Goal: Find specific page/section: Find specific page/section

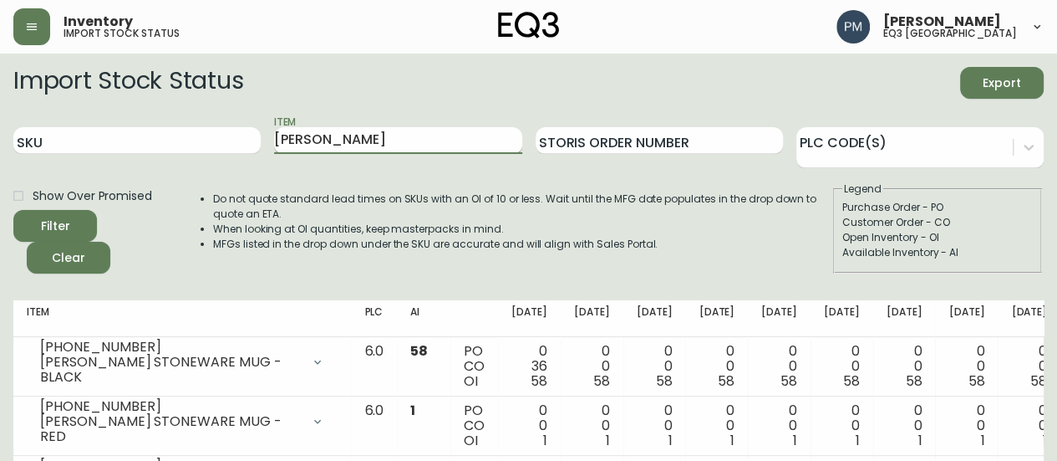
click at [306, 136] on input "GARRIDO" at bounding box center [397, 140] width 247 height 27
click at [13, 210] on button "Filter" at bounding box center [55, 226] width 84 height 32
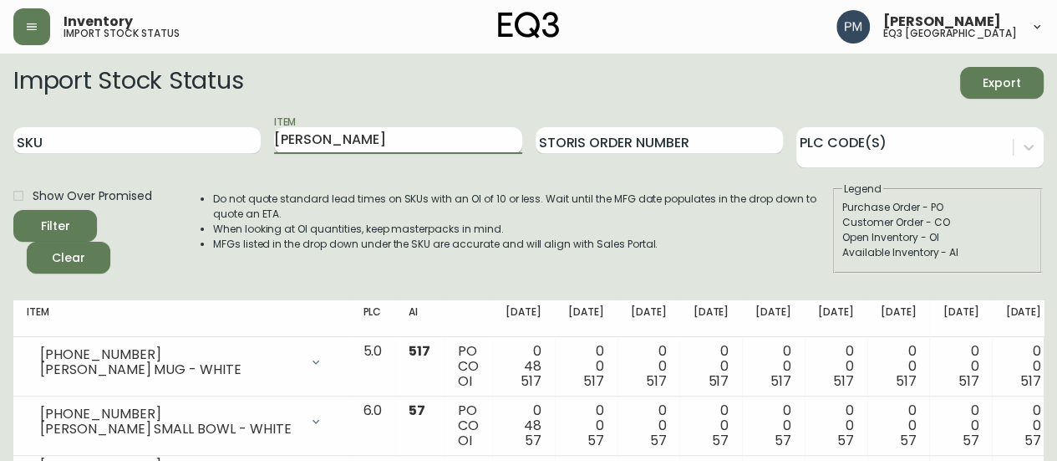
click at [298, 152] on input "[PERSON_NAME]" at bounding box center [397, 140] width 247 height 27
click at [13, 210] on button "Filter" at bounding box center [55, 226] width 84 height 32
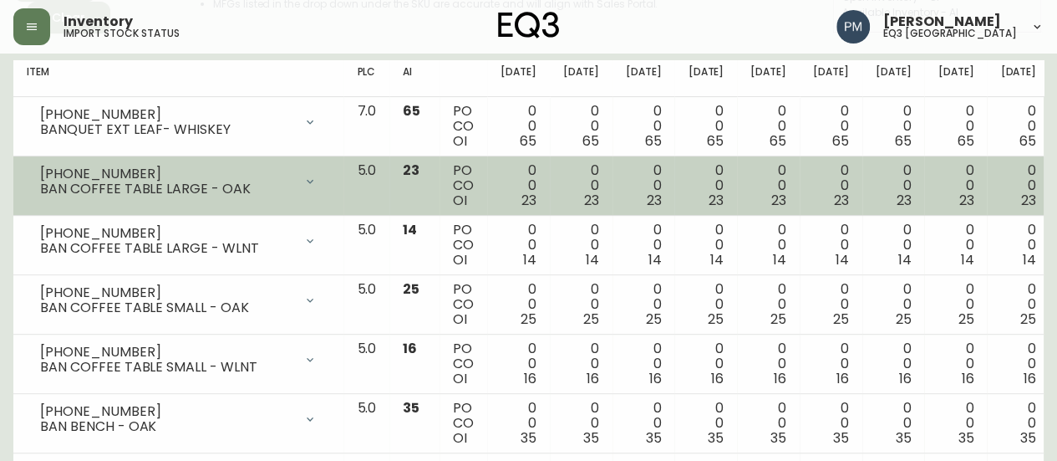
scroll to position [10, 0]
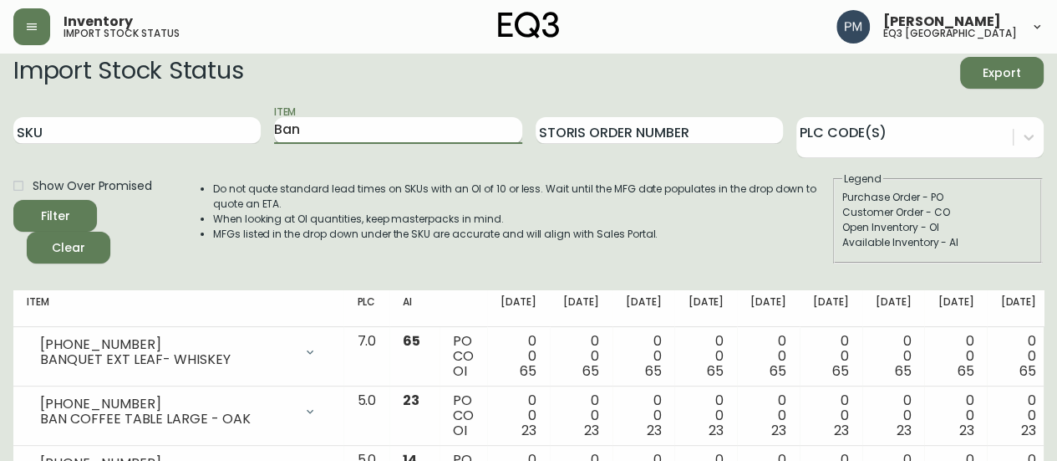
click at [309, 125] on input "Ban" at bounding box center [397, 130] width 247 height 27
click at [13, 200] on button "Filter" at bounding box center [55, 216] width 84 height 32
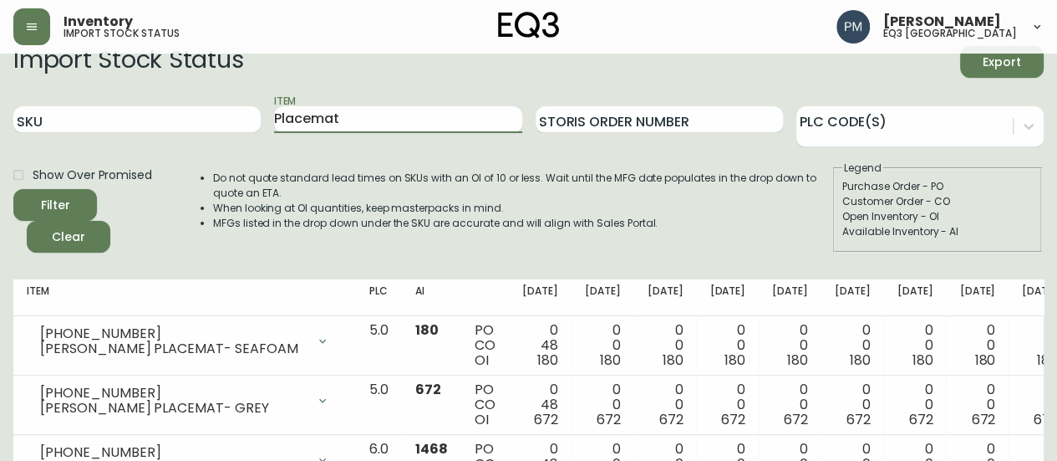
scroll to position [0, 0]
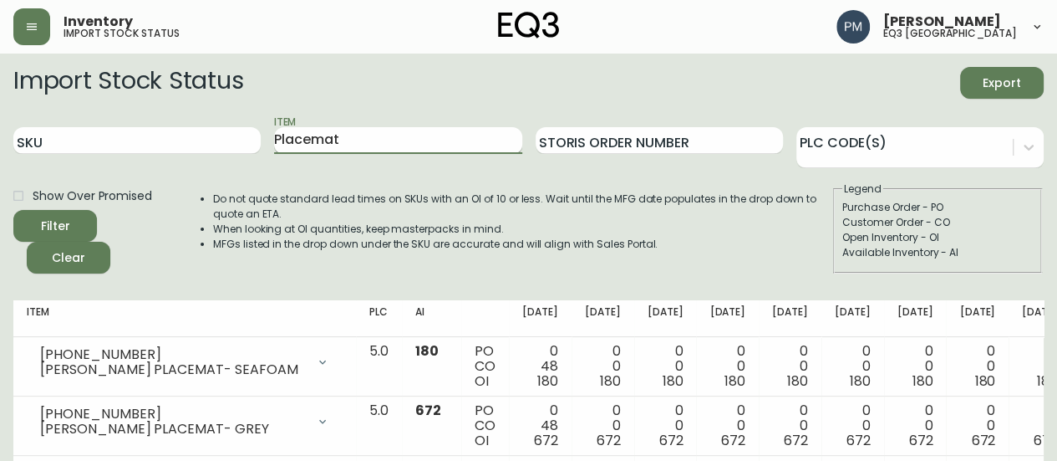
click at [310, 145] on input "Placemat" at bounding box center [397, 140] width 247 height 27
click at [13, 210] on button "Filter" at bounding box center [55, 226] width 84 height 32
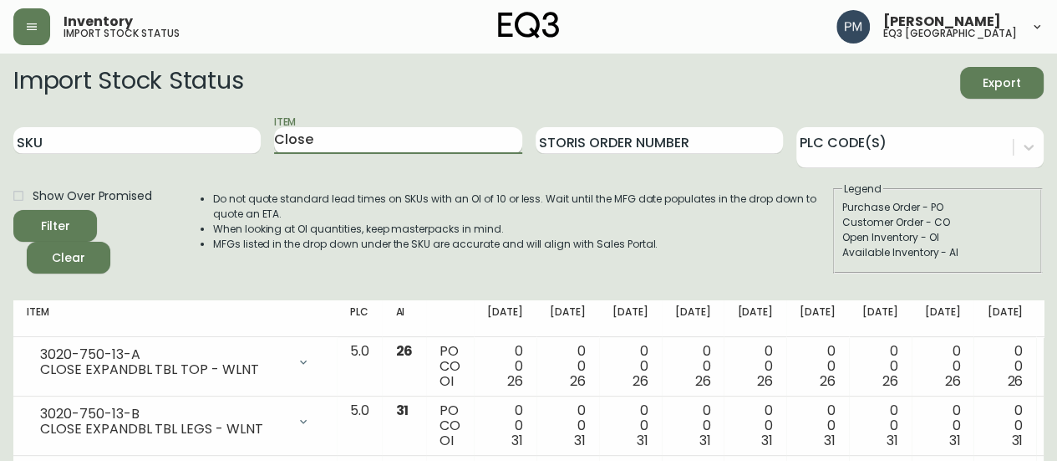
click at [293, 131] on input "Close" at bounding box center [397, 140] width 247 height 27
type input "Polar"
click at [13, 210] on button "Filter" at bounding box center [55, 226] width 84 height 32
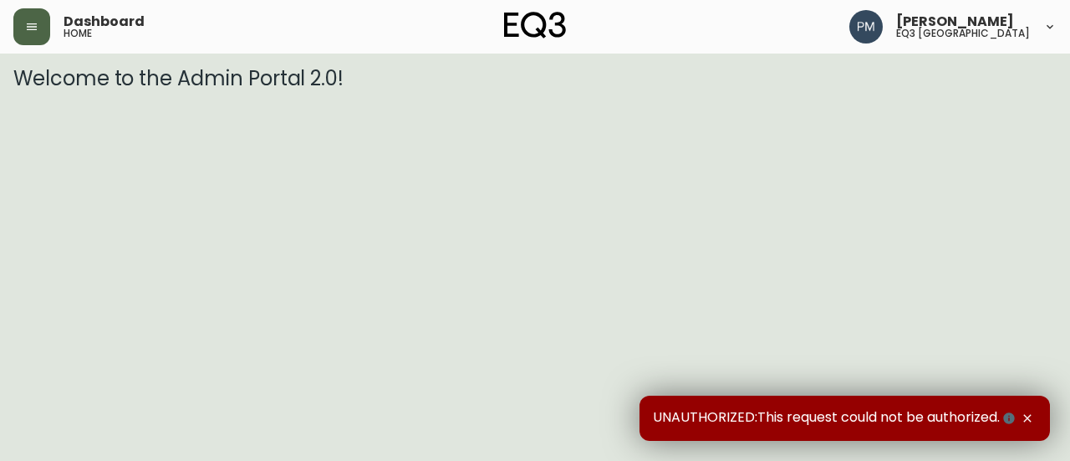
click at [40, 33] on button "button" at bounding box center [31, 26] width 37 height 37
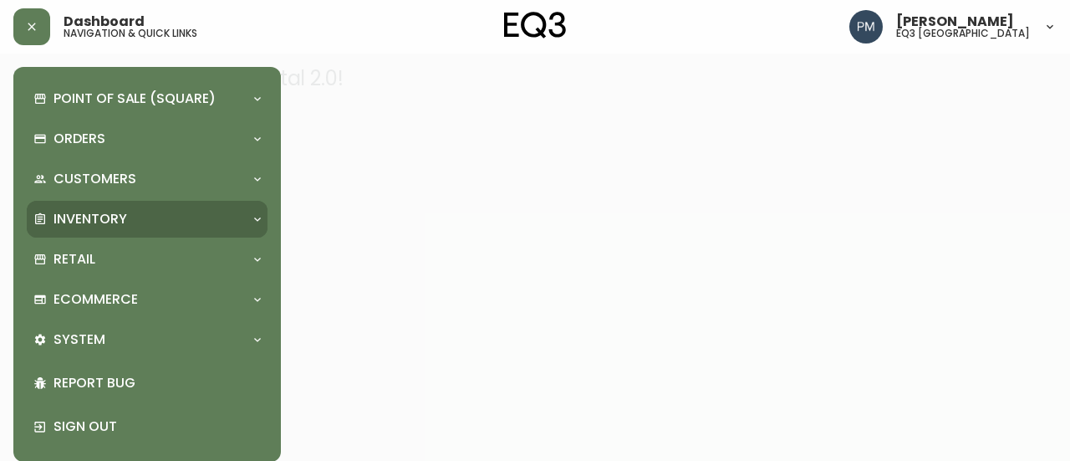
click at [127, 211] on div "Inventory" at bounding box center [138, 219] width 211 height 18
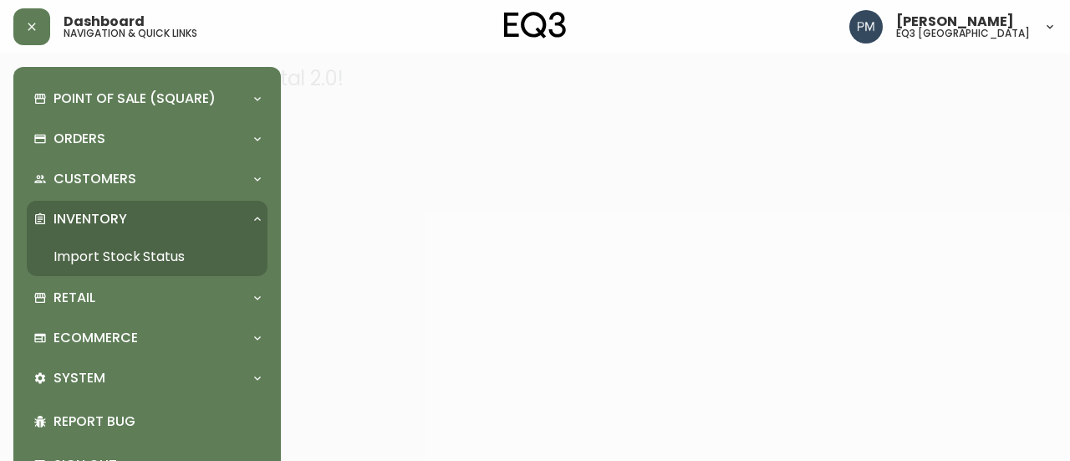
click at [126, 252] on link "Import Stock Status" at bounding box center [147, 256] width 241 height 38
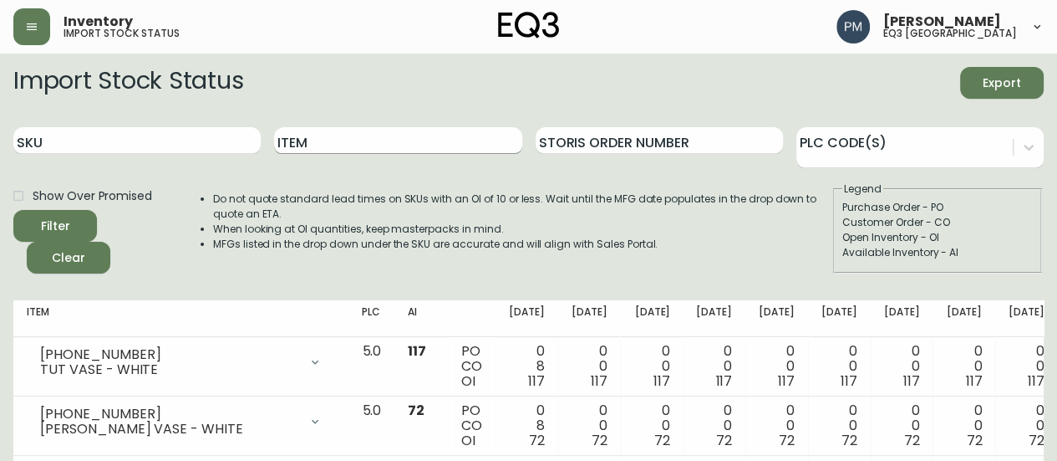
click at [374, 141] on input "Item" at bounding box center [397, 140] width 247 height 27
click at [13, 210] on button "Filter" at bounding box center [55, 226] width 84 height 32
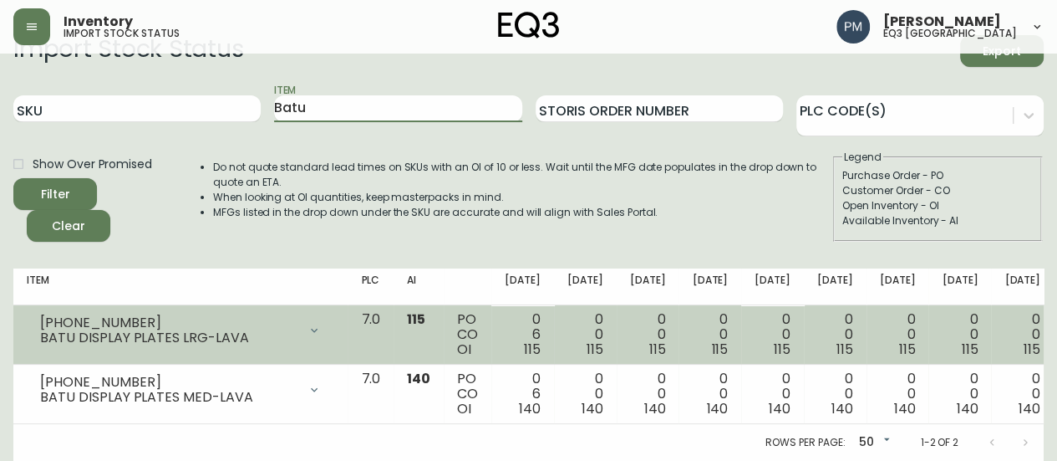
scroll to position [43, 0]
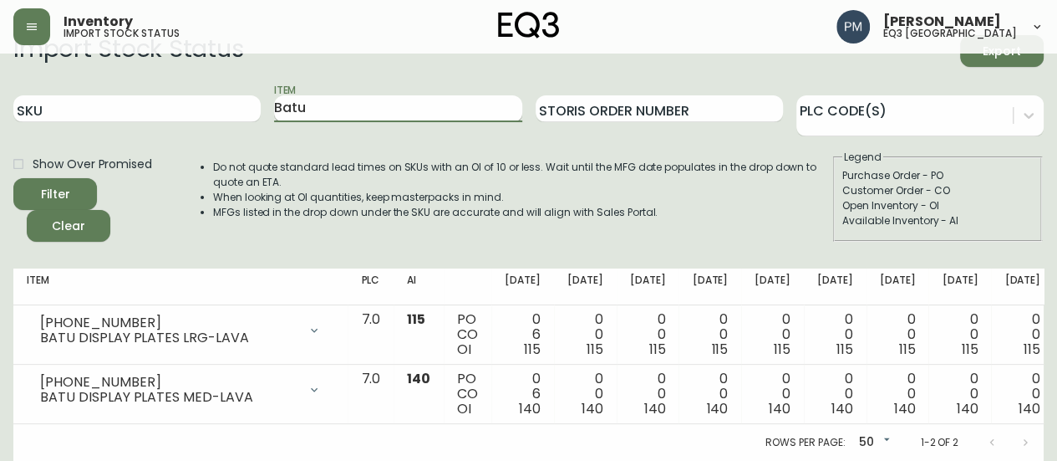
click at [430, 98] on input "Batu" at bounding box center [397, 108] width 247 height 27
click at [13, 178] on button "Filter" at bounding box center [55, 194] width 84 height 32
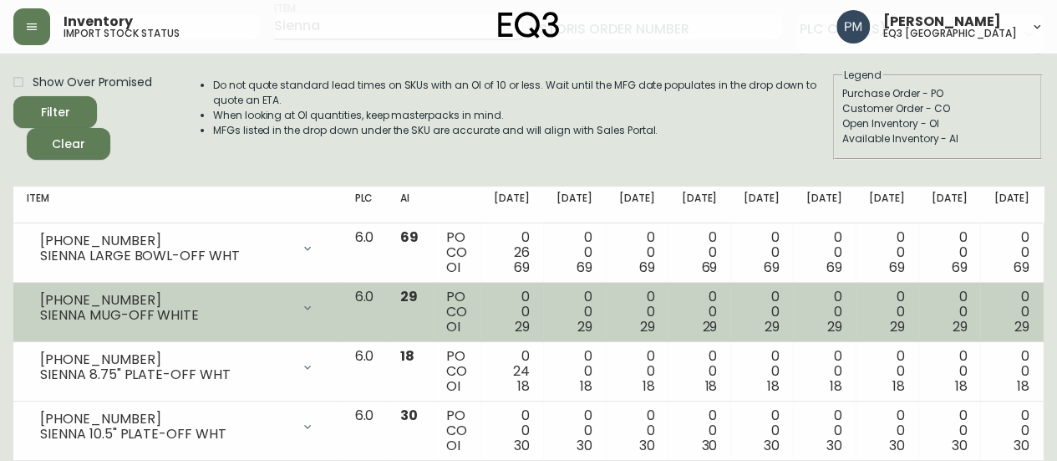
scroll to position [0, 0]
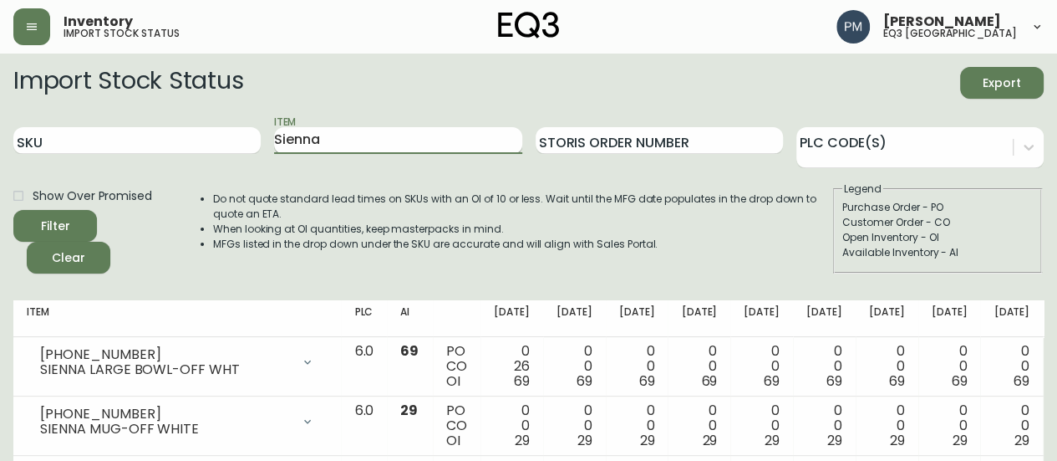
click at [334, 135] on input "Sienna" at bounding box center [397, 140] width 247 height 27
click at [13, 210] on button "Filter" at bounding box center [55, 226] width 84 height 32
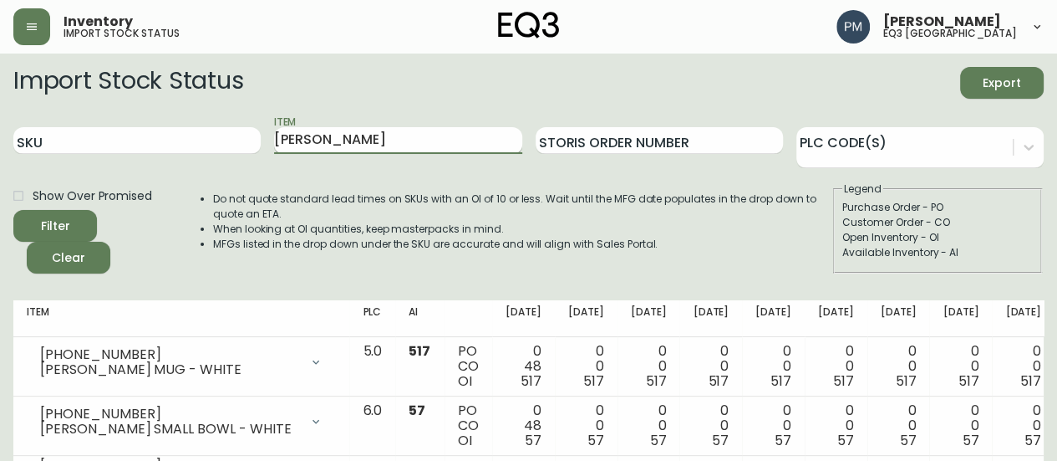
click at [318, 145] on input "[PERSON_NAME]" at bounding box center [397, 140] width 247 height 27
click at [13, 210] on button "Filter" at bounding box center [55, 226] width 84 height 32
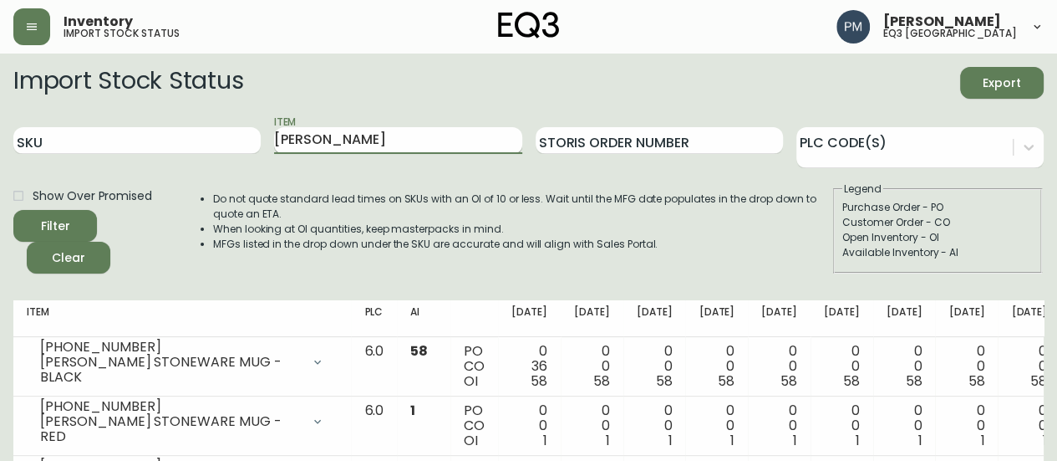
click at [301, 134] on input "[PERSON_NAME]" at bounding box center [397, 140] width 247 height 27
click at [13, 210] on button "Filter" at bounding box center [55, 226] width 84 height 32
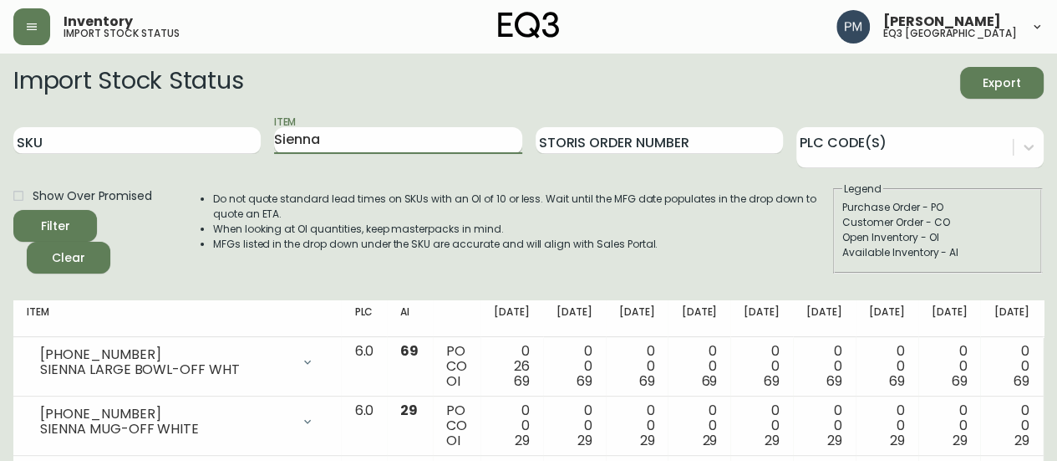
click at [313, 145] on input "Sienna" at bounding box center [397, 140] width 247 height 27
click at [13, 210] on button "Filter" at bounding box center [55, 226] width 84 height 32
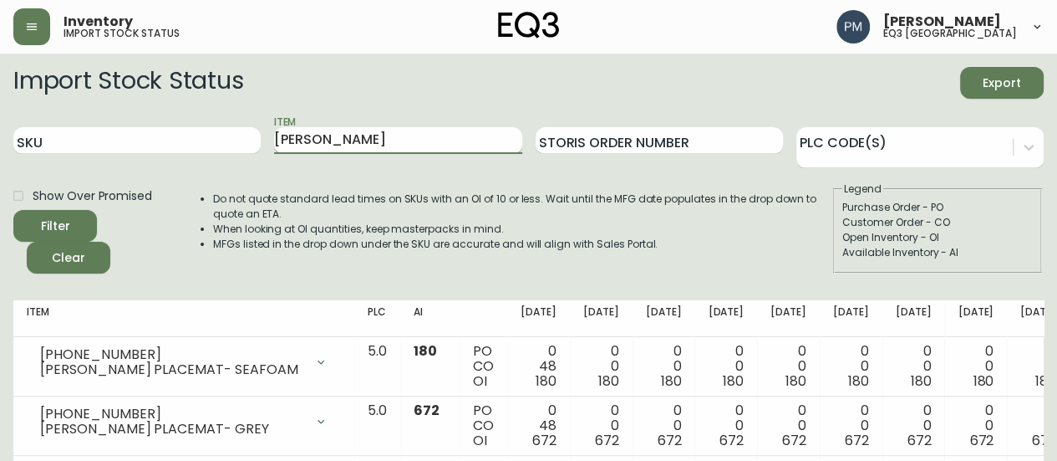
click at [414, 132] on input "[PERSON_NAME]" at bounding box center [397, 140] width 247 height 27
click at [13, 210] on button "Filter" at bounding box center [55, 226] width 84 height 32
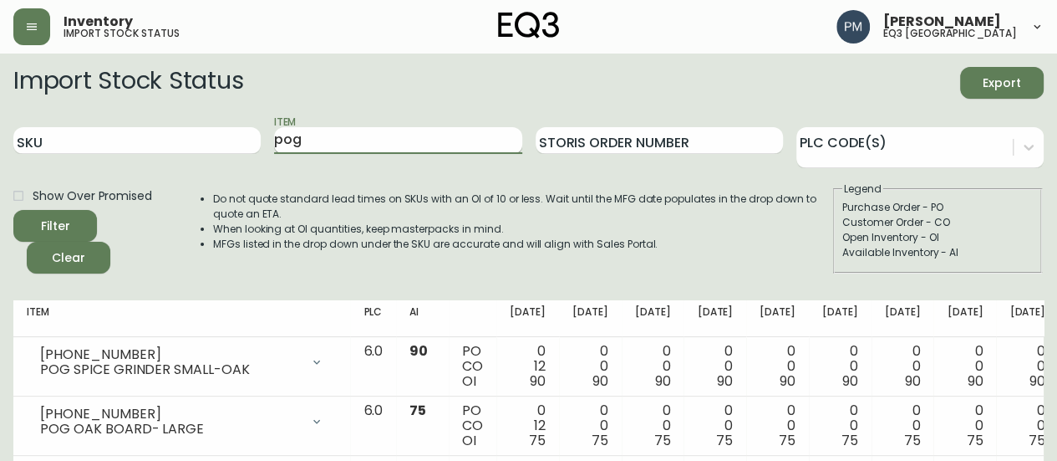
click at [332, 137] on input "pog" at bounding box center [397, 140] width 247 height 27
click at [13, 210] on button "Filter" at bounding box center [55, 226] width 84 height 32
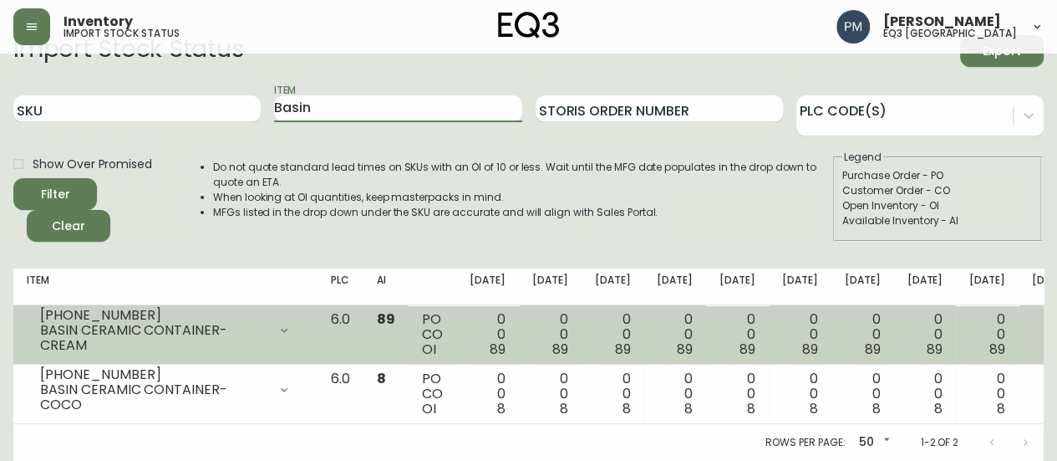
scroll to position [43, 0]
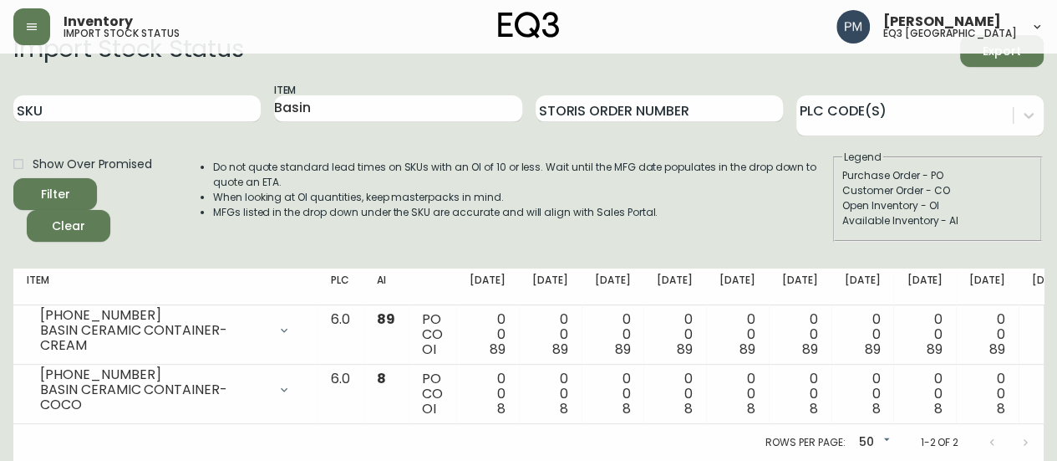
click at [435, 214] on div "Do not quote standard lead times on SKUs with an OI of 10 or less. Wait until t…" at bounding box center [506, 196] width 652 height 92
click at [380, 101] on input "Basin" at bounding box center [397, 108] width 247 height 27
click at [13, 178] on button "Filter" at bounding box center [55, 194] width 84 height 32
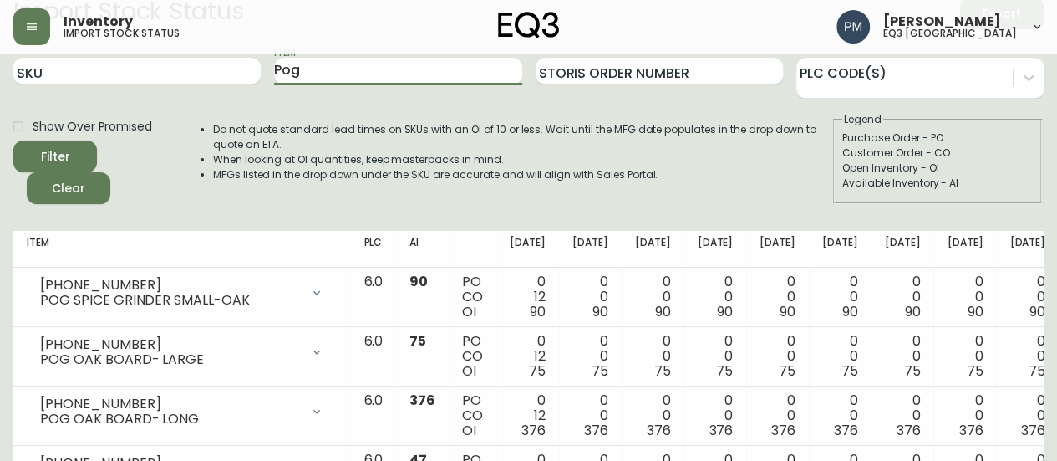
scroll to position [0, 0]
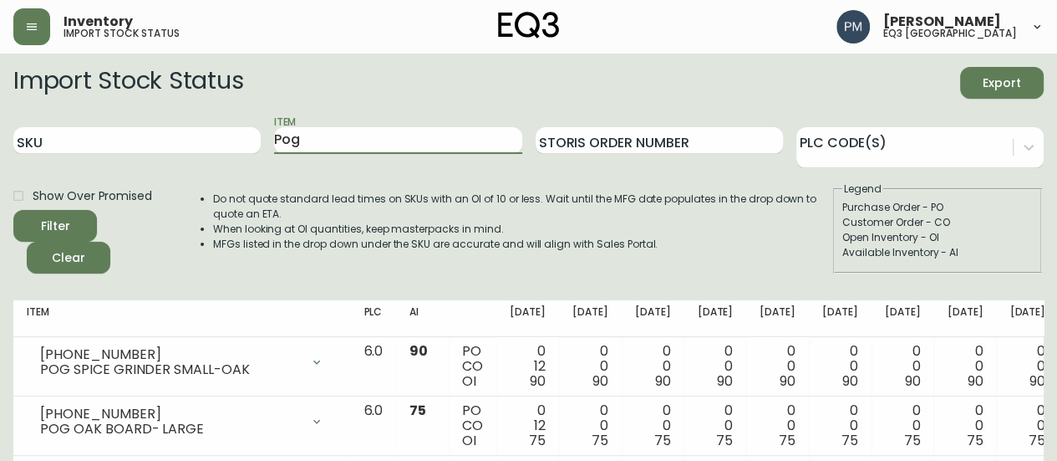
click at [314, 155] on div "Item Pog" at bounding box center [397, 141] width 247 height 54
click at [308, 142] on input "Pog" at bounding box center [397, 140] width 247 height 27
click at [13, 210] on button "Filter" at bounding box center [55, 226] width 84 height 32
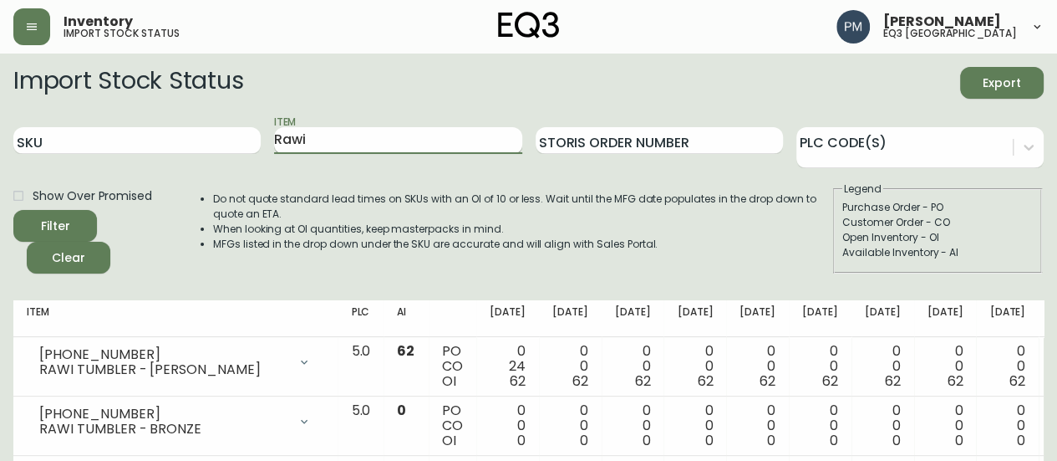
click at [298, 131] on input "Rawi" at bounding box center [397, 140] width 247 height 27
type input "Mai"
click at [13, 210] on button "Filter" at bounding box center [55, 226] width 84 height 32
